Goal: Navigation & Orientation: Find specific page/section

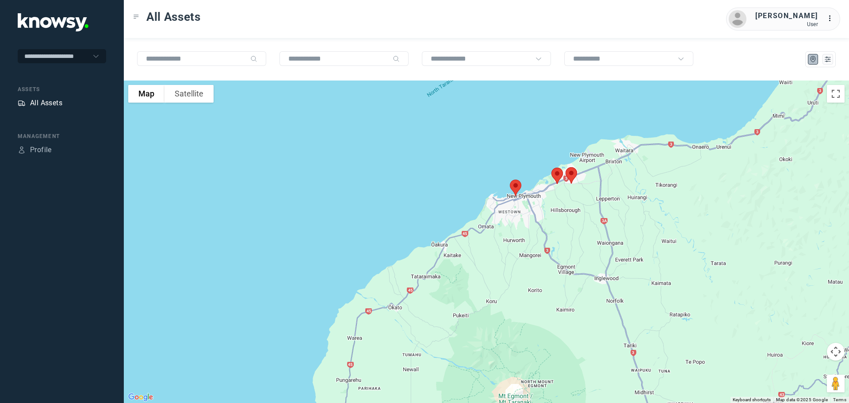
click at [43, 103] on div "All Assets" at bounding box center [46, 103] width 32 height 11
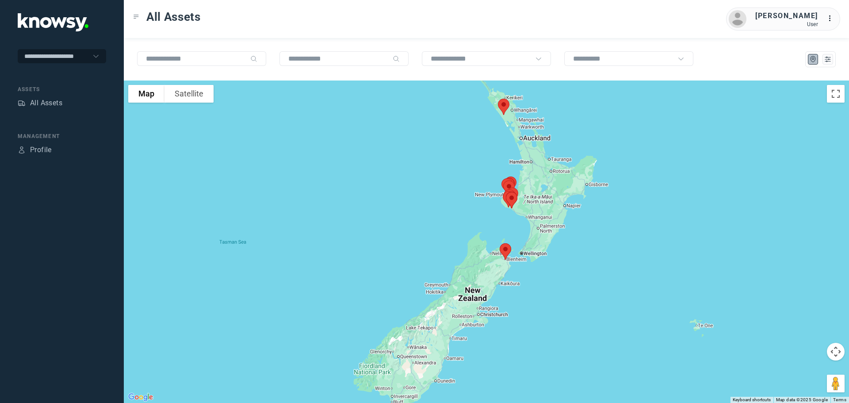
drag, startPoint x: 503, startPoint y: 240, endPoint x: 527, endPoint y: 185, distance: 59.8
click at [527, 185] on div at bounding box center [486, 241] width 725 height 322
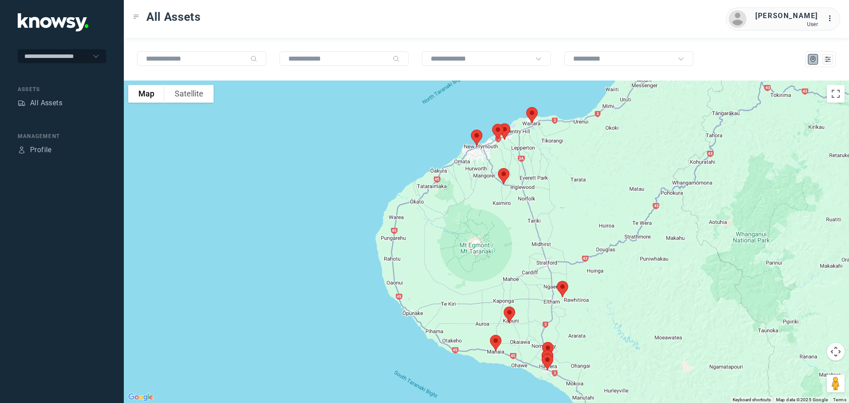
drag, startPoint x: 436, startPoint y: 146, endPoint x: 537, endPoint y: 145, distance: 100.8
click at [537, 145] on div at bounding box center [486, 241] width 725 height 322
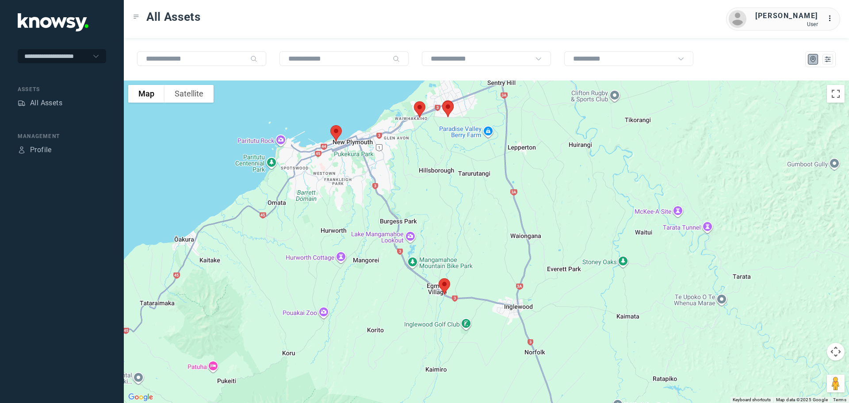
drag, startPoint x: 529, startPoint y: 148, endPoint x: 544, endPoint y: 222, distance: 75.3
click at [544, 222] on div at bounding box center [486, 241] width 725 height 322
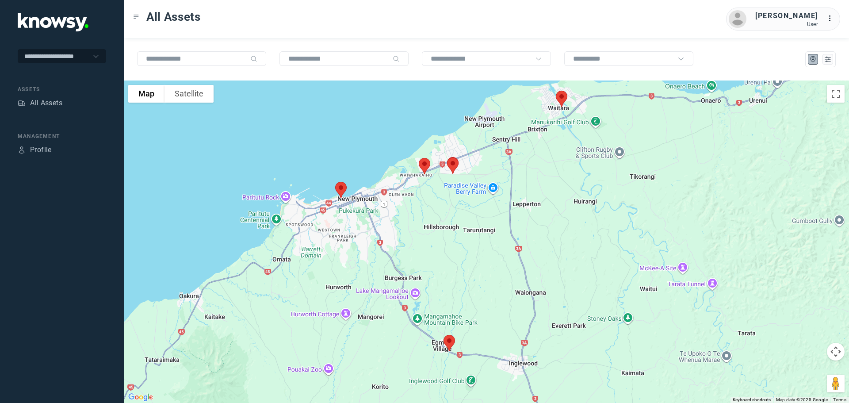
drag, startPoint x: 558, startPoint y: 158, endPoint x: 560, endPoint y: 210, distance: 52.2
click at [560, 210] on div at bounding box center [486, 241] width 725 height 322
click at [563, 100] on img at bounding box center [561, 99] width 19 height 23
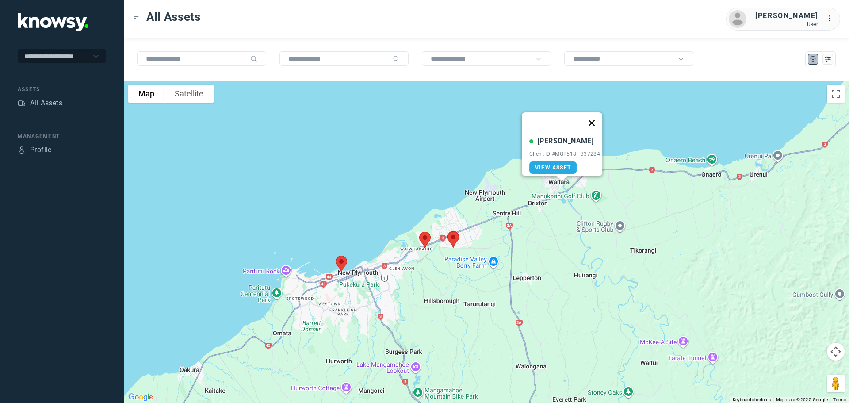
click at [592, 114] on button "Close" at bounding box center [591, 122] width 21 height 21
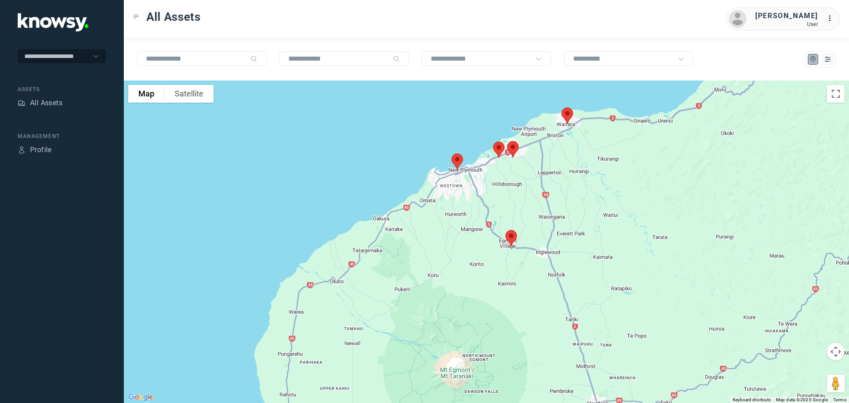
drag, startPoint x: 548, startPoint y: 233, endPoint x: 552, endPoint y: 166, distance: 66.9
click at [552, 166] on div at bounding box center [486, 241] width 725 height 322
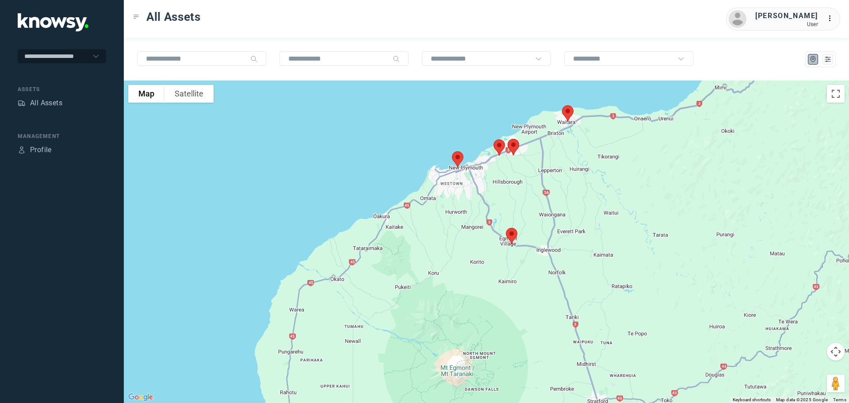
click at [511, 237] on img at bounding box center [511, 235] width 19 height 23
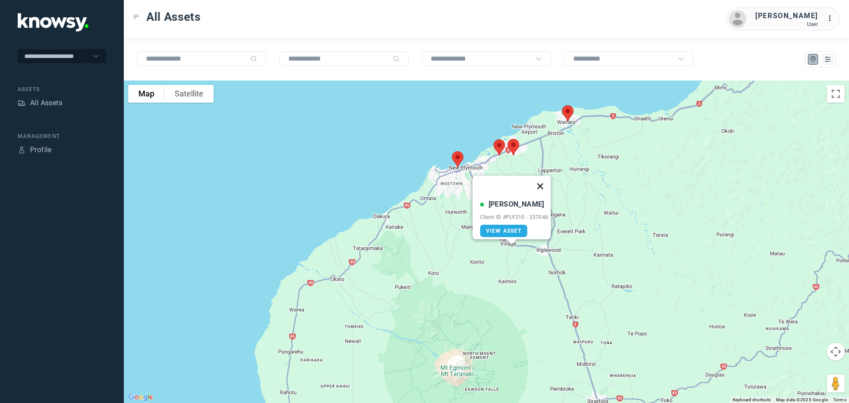
click at [544, 181] on button "Close" at bounding box center [539, 185] width 21 height 21
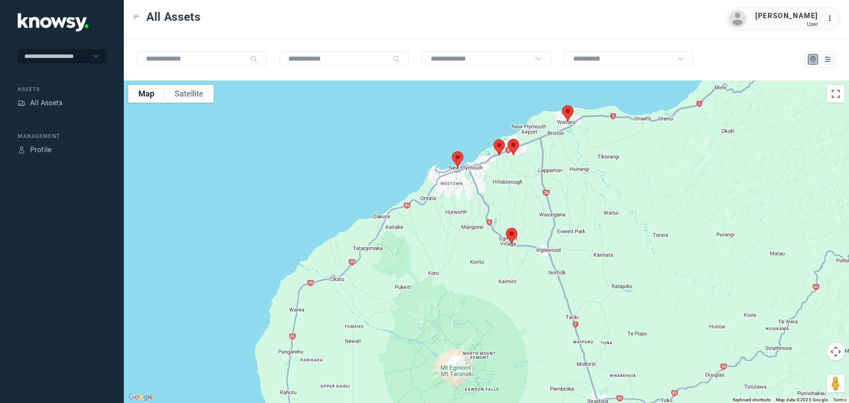
click at [457, 158] on img at bounding box center [457, 159] width 19 height 23
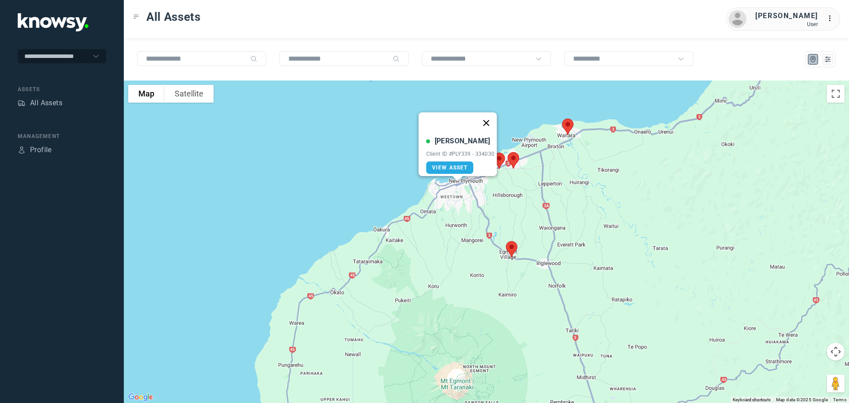
click at [482, 118] on button "Close" at bounding box center [485, 122] width 21 height 21
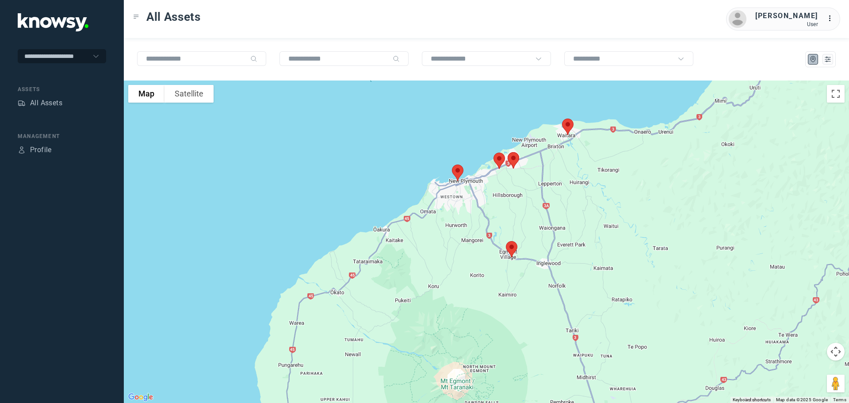
click at [498, 161] on img at bounding box center [499, 160] width 19 height 23
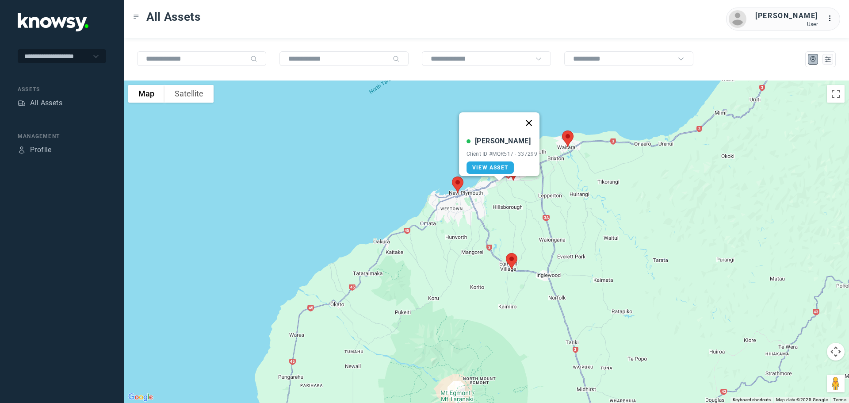
click at [532, 115] on button "Close" at bounding box center [528, 122] width 21 height 21
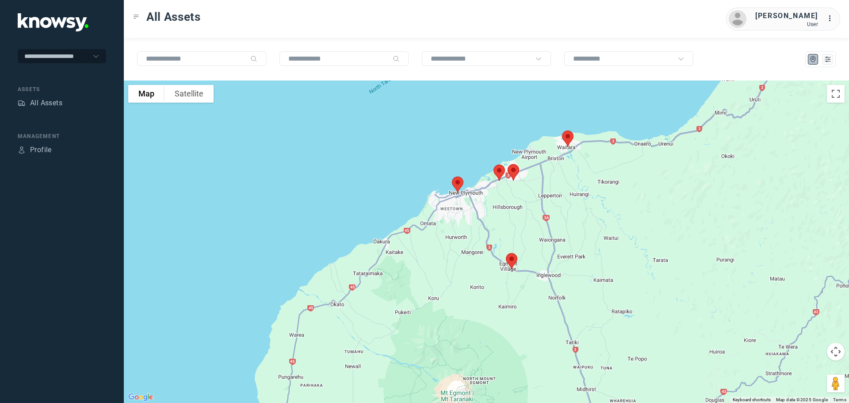
click at [516, 169] on img at bounding box center [513, 171] width 19 height 23
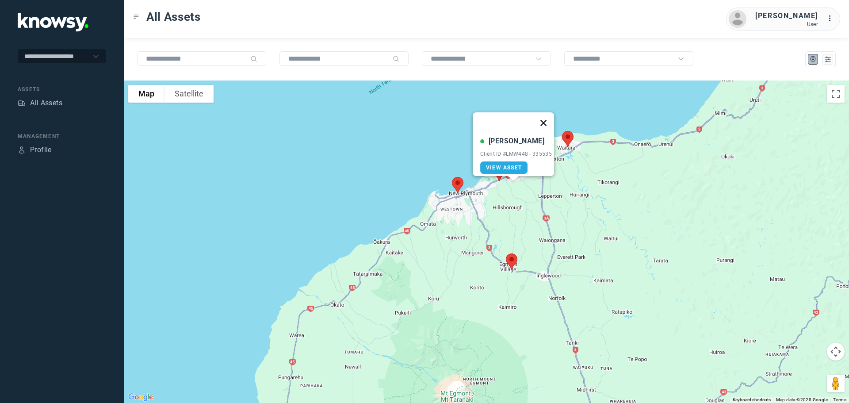
click at [543, 115] on button "Close" at bounding box center [543, 122] width 21 height 21
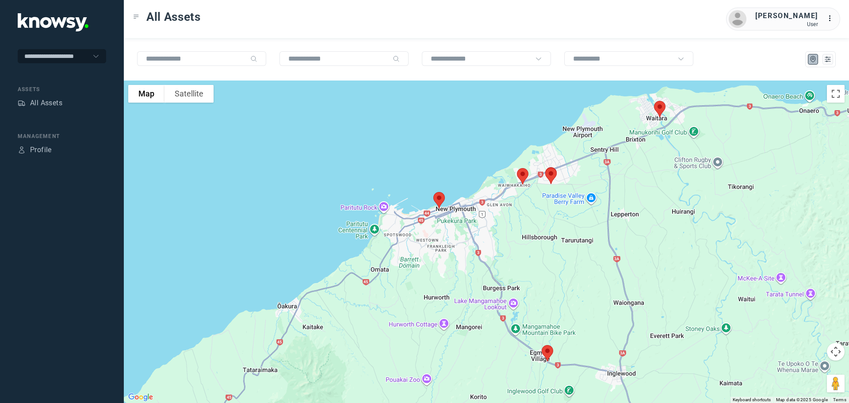
drag, startPoint x: 708, startPoint y: 186, endPoint x: 641, endPoint y: 177, distance: 66.9
click at [641, 177] on div at bounding box center [486, 241] width 725 height 322
click at [660, 109] on img at bounding box center [659, 108] width 19 height 23
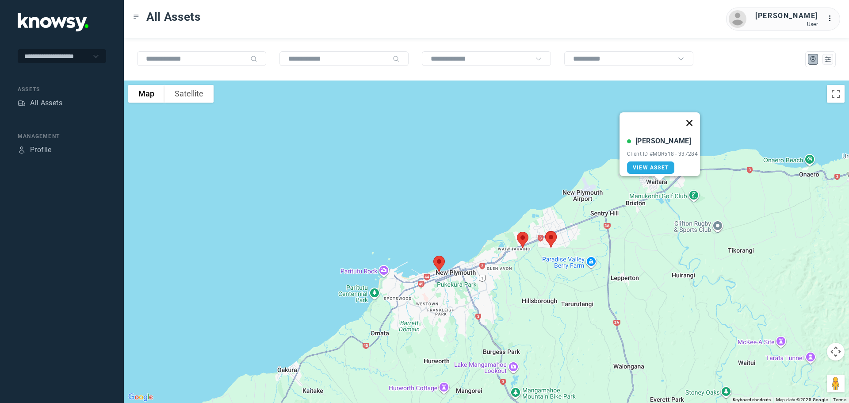
click at [692, 117] on button "Close" at bounding box center [688, 122] width 21 height 21
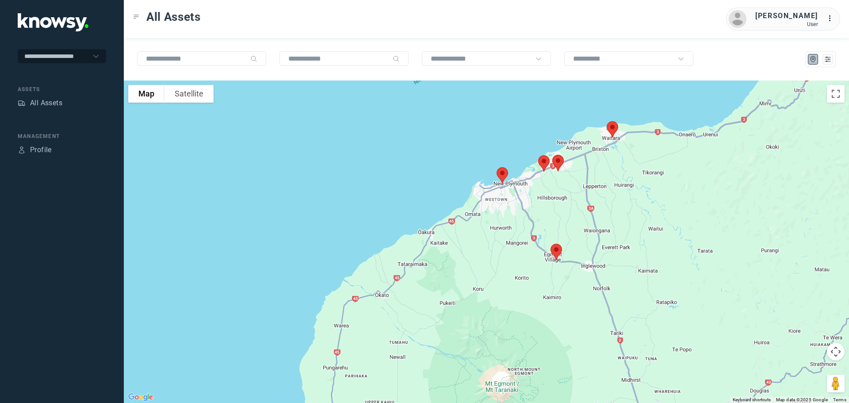
drag, startPoint x: 605, startPoint y: 263, endPoint x: 565, endPoint y: 166, distance: 104.8
click at [565, 167] on div at bounding box center [486, 241] width 725 height 322
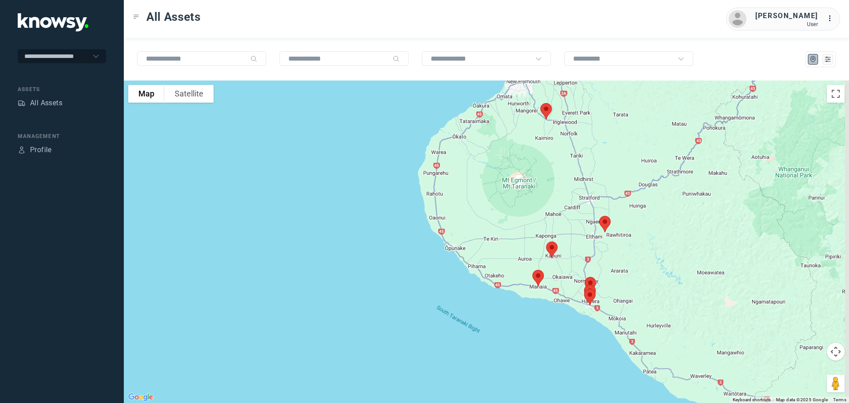
drag, startPoint x: 618, startPoint y: 241, endPoint x: 593, endPoint y: 145, distance: 99.2
click at [593, 146] on div at bounding box center [486, 241] width 725 height 322
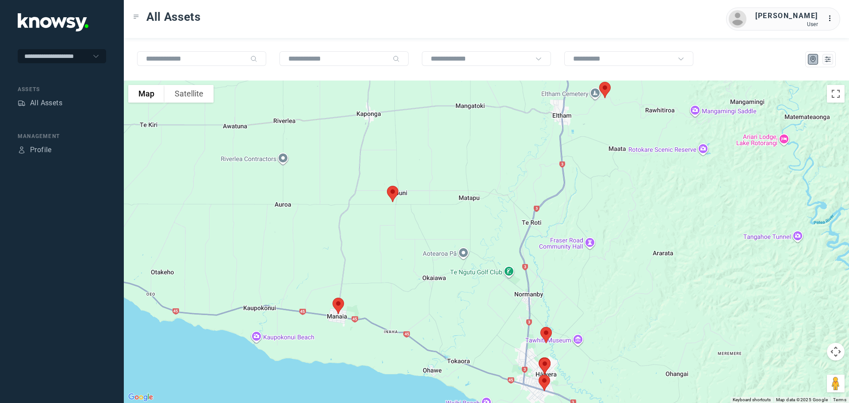
drag, startPoint x: 507, startPoint y: 193, endPoint x: 556, endPoint y: 115, distance: 91.8
click at [556, 115] on div at bounding box center [486, 241] width 725 height 322
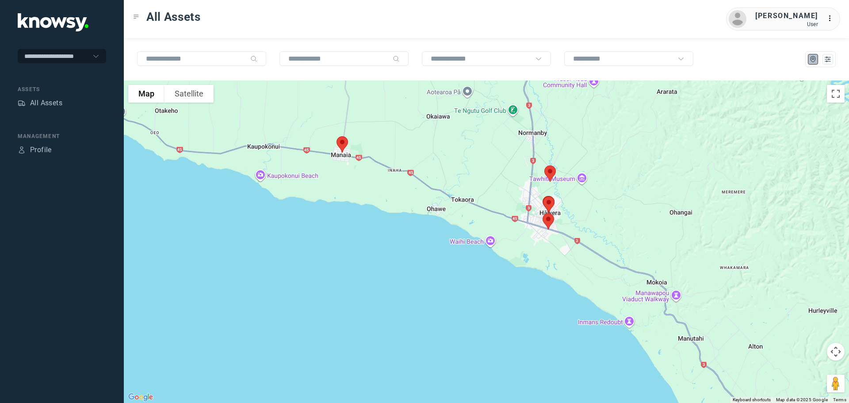
drag, startPoint x: 607, startPoint y: 264, endPoint x: 597, endPoint y: 118, distance: 146.2
click at [597, 118] on div at bounding box center [486, 241] width 725 height 322
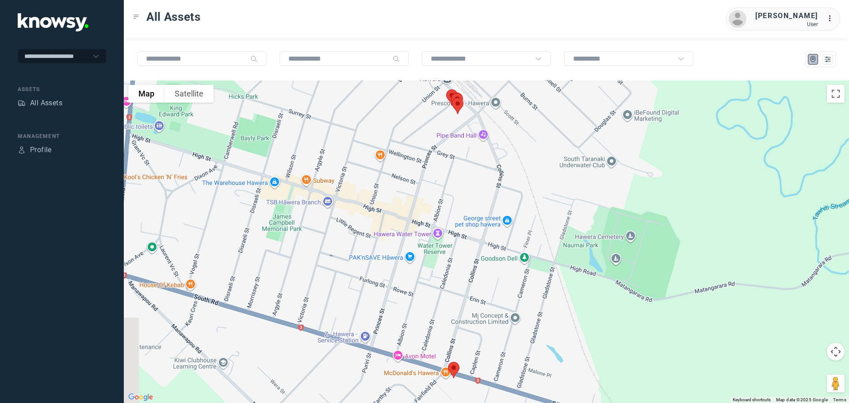
drag, startPoint x: 417, startPoint y: 153, endPoint x: 518, endPoint y: 209, distance: 115.5
click at [518, 209] on div at bounding box center [486, 241] width 725 height 322
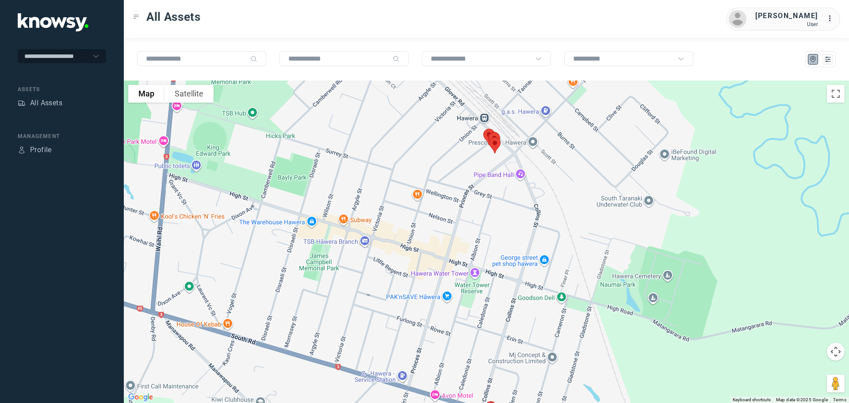
drag, startPoint x: 472, startPoint y: 131, endPoint x: 505, endPoint y: 168, distance: 49.4
click at [506, 168] on div at bounding box center [486, 241] width 725 height 322
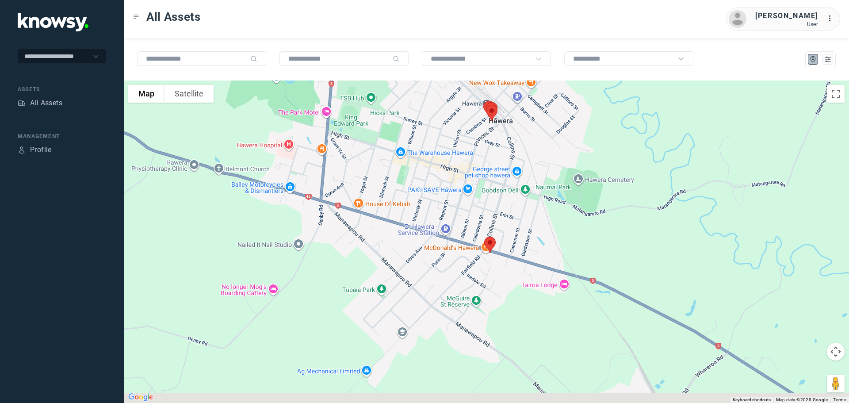
drag, startPoint x: 501, startPoint y: 209, endPoint x: 506, endPoint y: 128, distance: 81.0
click at [506, 128] on div at bounding box center [486, 241] width 725 height 322
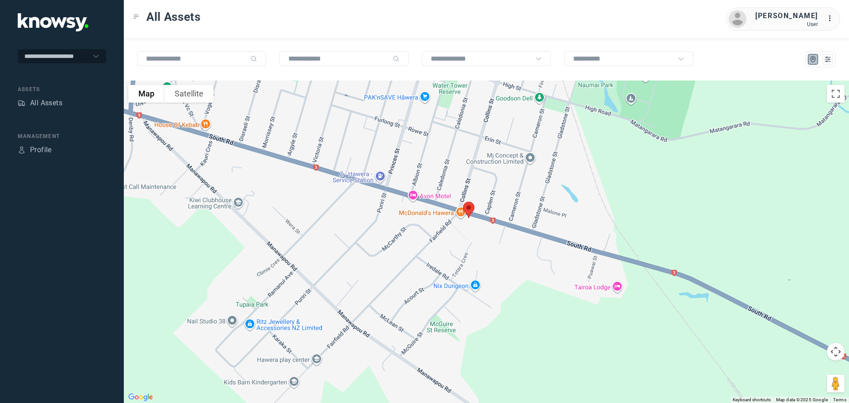
click at [468, 209] on img at bounding box center [468, 209] width 19 height 23
click at [501, 153] on button "Close" at bounding box center [496, 159] width 21 height 21
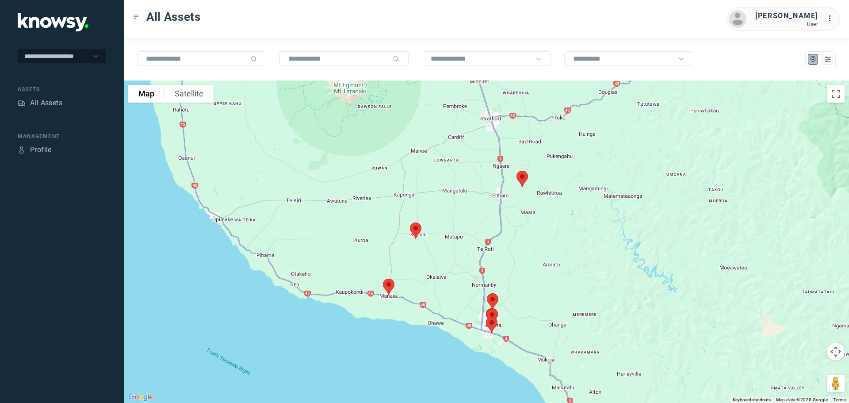
drag, startPoint x: 453, startPoint y: 148, endPoint x: 472, endPoint y: 251, distance: 105.3
click at [472, 251] on div at bounding box center [486, 241] width 725 height 322
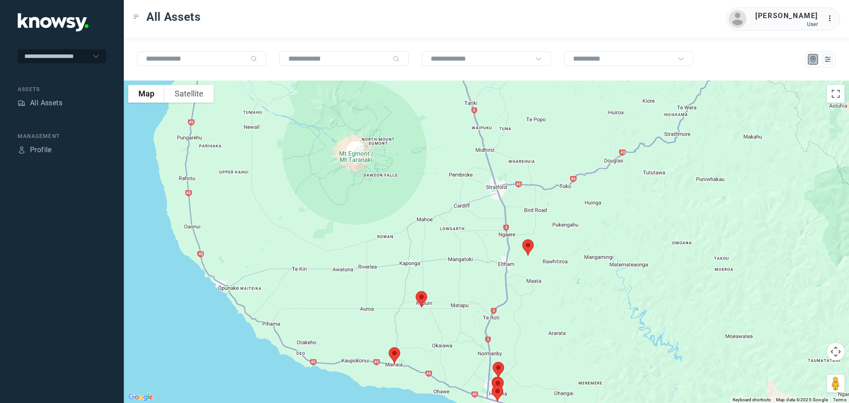
drag, startPoint x: 460, startPoint y: 242, endPoint x: 450, endPoint y: 268, distance: 28.2
click at [452, 272] on div at bounding box center [486, 241] width 725 height 322
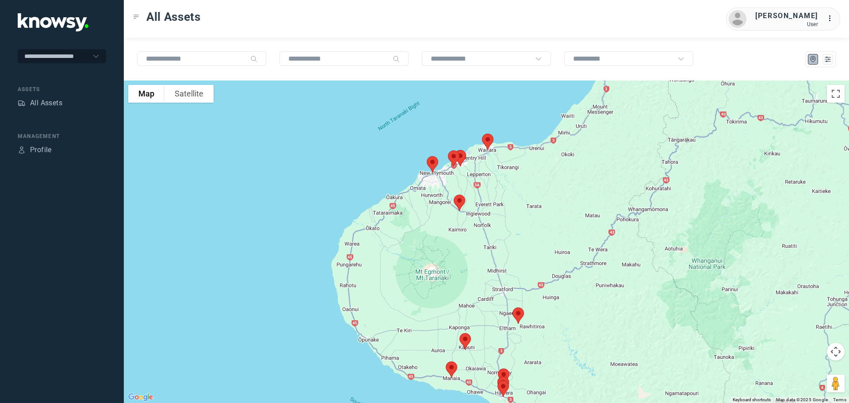
drag, startPoint x: 510, startPoint y: 152, endPoint x: 538, endPoint y: 225, distance: 77.6
click at [538, 225] on div at bounding box center [486, 241] width 725 height 322
